Goal: Task Accomplishment & Management: Manage account settings

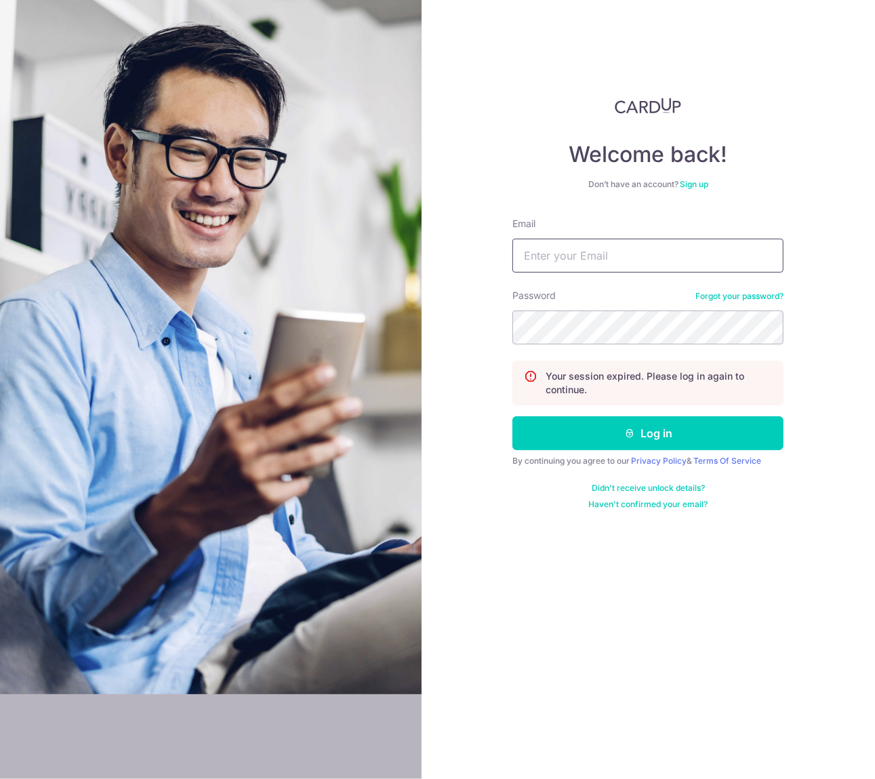
click at [616, 250] on input "Email" at bounding box center [648, 256] width 271 height 34
type input "yoitimewenwen@hotmail.com"
drag, startPoint x: 728, startPoint y: 260, endPoint x: 447, endPoint y: 239, distance: 281.5
click at [513, 239] on input "yoitimewenwen@hotmail.com" at bounding box center [648, 256] width 271 height 34
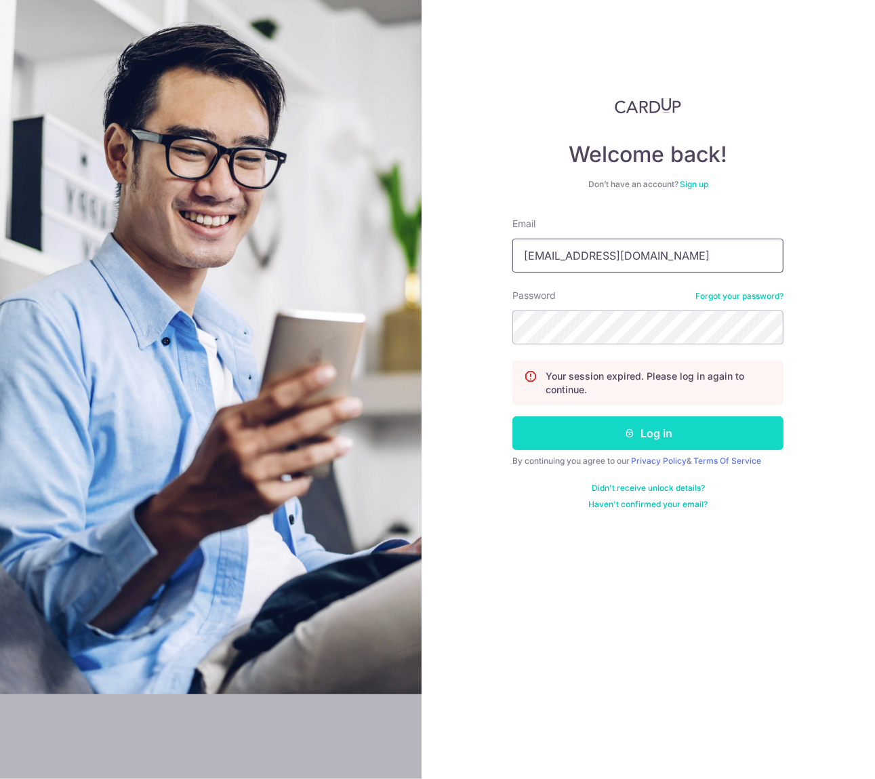
type input "[EMAIL_ADDRESS][DOMAIN_NAME]"
click at [650, 433] on button "Log in" at bounding box center [648, 433] width 271 height 34
